Goal: Information Seeking & Learning: Find specific fact

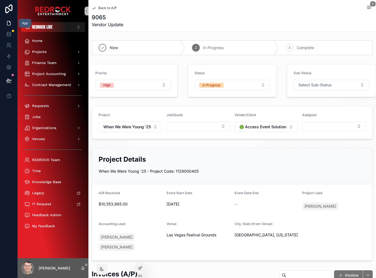
click at [10, 23] on icon at bounding box center [9, 23] width 6 height 6
click at [7, 54] on icon at bounding box center [9, 57] width 6 height 6
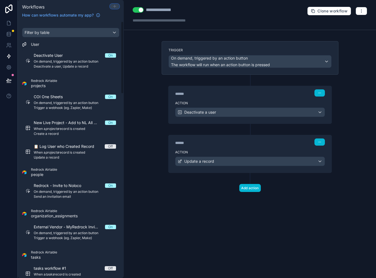
click at [113, 8] on icon at bounding box center [114, 6] width 4 height 4
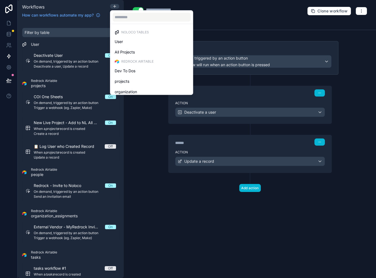
click at [135, 61] on span "Redrock Airtable" at bounding box center [137, 61] width 32 height 4
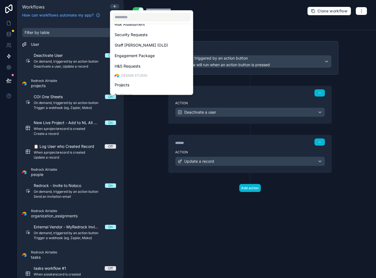
scroll to position [1337, 0]
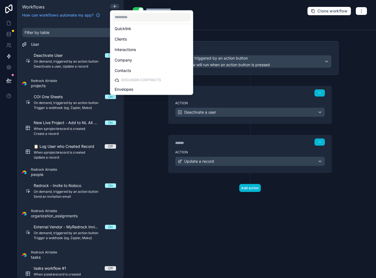
click at [148, 154] on div at bounding box center [188, 139] width 376 height 278
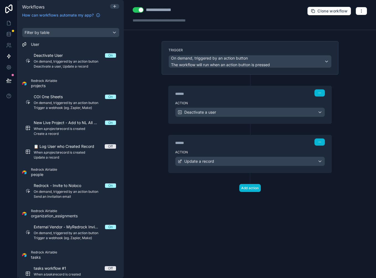
drag, startPoint x: 139, startPoint y: 86, endPoint x: 137, endPoint y: 80, distance: 6.6
drag, startPoint x: 158, startPoint y: 148, endPoint x: 149, endPoint y: 65, distance: 84.3
drag, startPoint x: 166, startPoint y: 140, endPoint x: 141, endPoint y: 73, distance: 71.6
click at [8, 46] on icon at bounding box center [8, 46] width 3 height 1
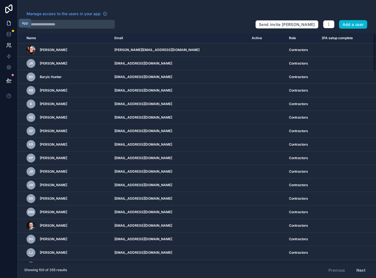
click at [8, 22] on icon at bounding box center [9, 23] width 6 height 6
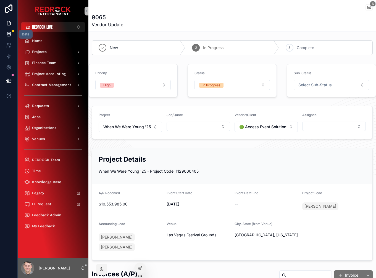
click at [8, 36] on icon at bounding box center [9, 34] width 6 height 6
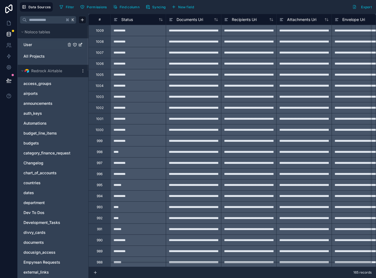
click at [36, 45] on link "User" at bounding box center [44, 45] width 42 height 6
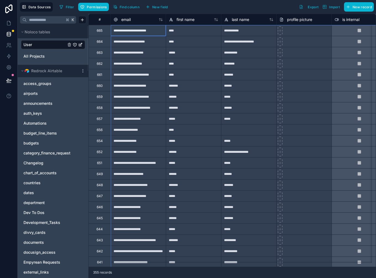
click at [101, 20] on div "#" at bounding box center [100, 19] width 14 height 4
click at [67, 5] on span "Filter" at bounding box center [70, 7] width 9 height 4
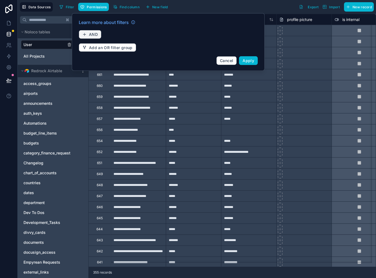
click at [92, 33] on span "AND" at bounding box center [93, 34] width 9 height 5
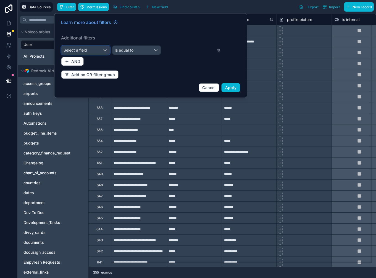
click at [95, 49] on div "Select a field" at bounding box center [85, 50] width 48 height 9
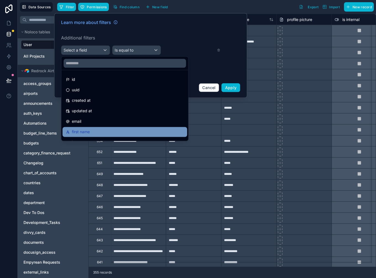
click at [102, 129] on div "first name" at bounding box center [125, 132] width 118 height 7
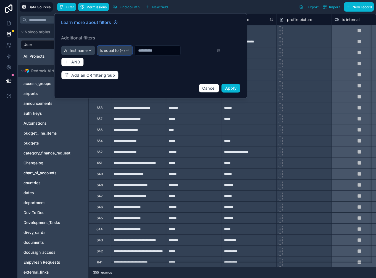
click at [113, 49] on span "Is equal to (=)" at bounding box center [112, 51] width 25 height 6
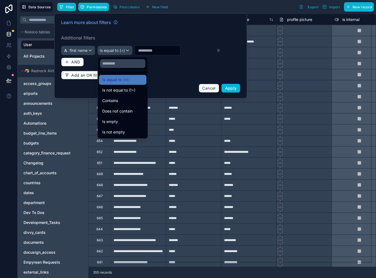
drag, startPoint x: 120, startPoint y: 101, endPoint x: 149, endPoint y: 59, distance: 50.9
click at [120, 100] on div "Contains" at bounding box center [122, 100] width 41 height 7
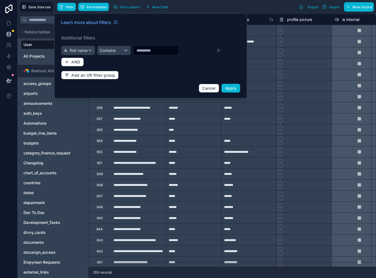
click at [148, 49] on input "text" at bounding box center [155, 51] width 45 height 8
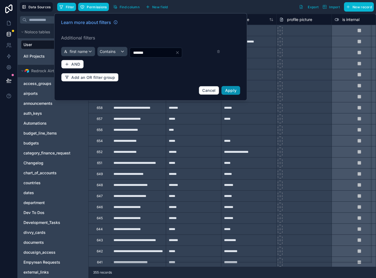
type input "*******"
click at [232, 91] on button "Apply" at bounding box center [230, 90] width 19 height 9
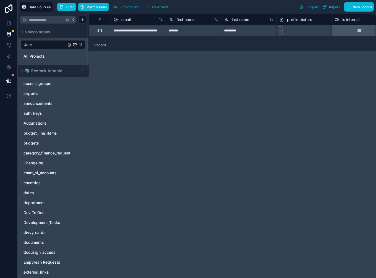
drag, startPoint x: 227, startPoint y: 92, endPoint x: 203, endPoint y: 82, distance: 26.2
click at [39, 22] on input "text" at bounding box center [46, 20] width 38 height 10
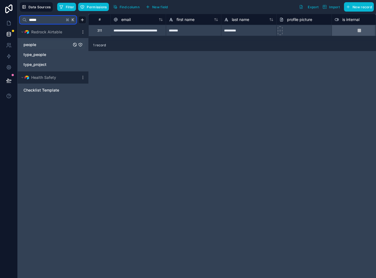
type input "*****"
click at [31, 45] on span "people" at bounding box center [29, 45] width 13 height 6
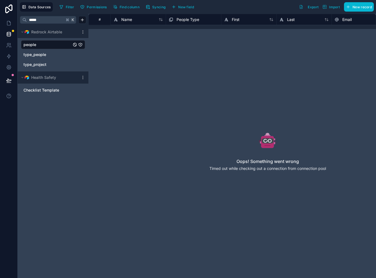
click at [44, 45] on link "people" at bounding box center [47, 45] width 48 height 6
click at [50, 22] on input "*****" at bounding box center [46, 20] width 38 height 10
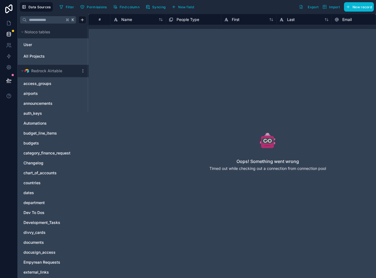
drag, startPoint x: 185, startPoint y: 62, endPoint x: 149, endPoint y: 54, distance: 36.8
click at [148, 54] on div "# Name People Type First Last Email Primary Phone Oops! Something went wrong Ti…" at bounding box center [231, 146] width 287 height 264
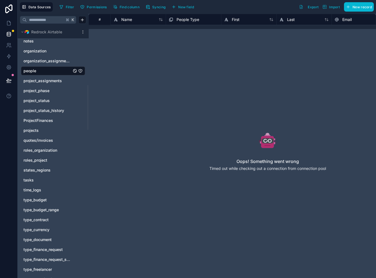
click at [50, 71] on link "people" at bounding box center [47, 71] width 48 height 6
drag, startPoint x: 217, startPoint y: 83, endPoint x: 202, endPoint y: 81, distance: 15.2
click at [216, 83] on div "Oops! Something went wrong Timed out while checking out a connection from conne…" at bounding box center [267, 155] width 181 height 176
click at [126, 53] on div "# Name People Type First Last Email Primary Phone Oops! Something went wrong Ti…" at bounding box center [231, 146] width 287 height 264
